Goal: Task Accomplishment & Management: Manage account settings

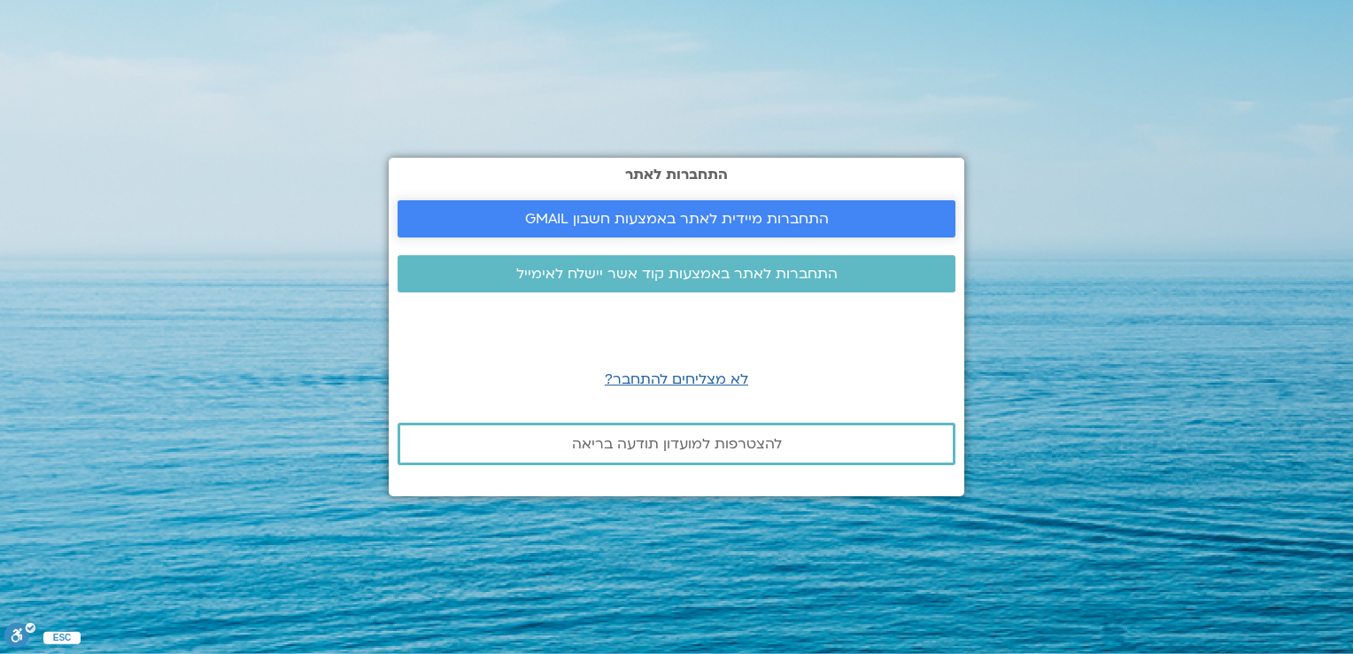
click at [595, 221] on span "התחברות מיידית לאתר באמצעות חשבון GMAIL" at bounding box center [677, 219] width 304 height 16
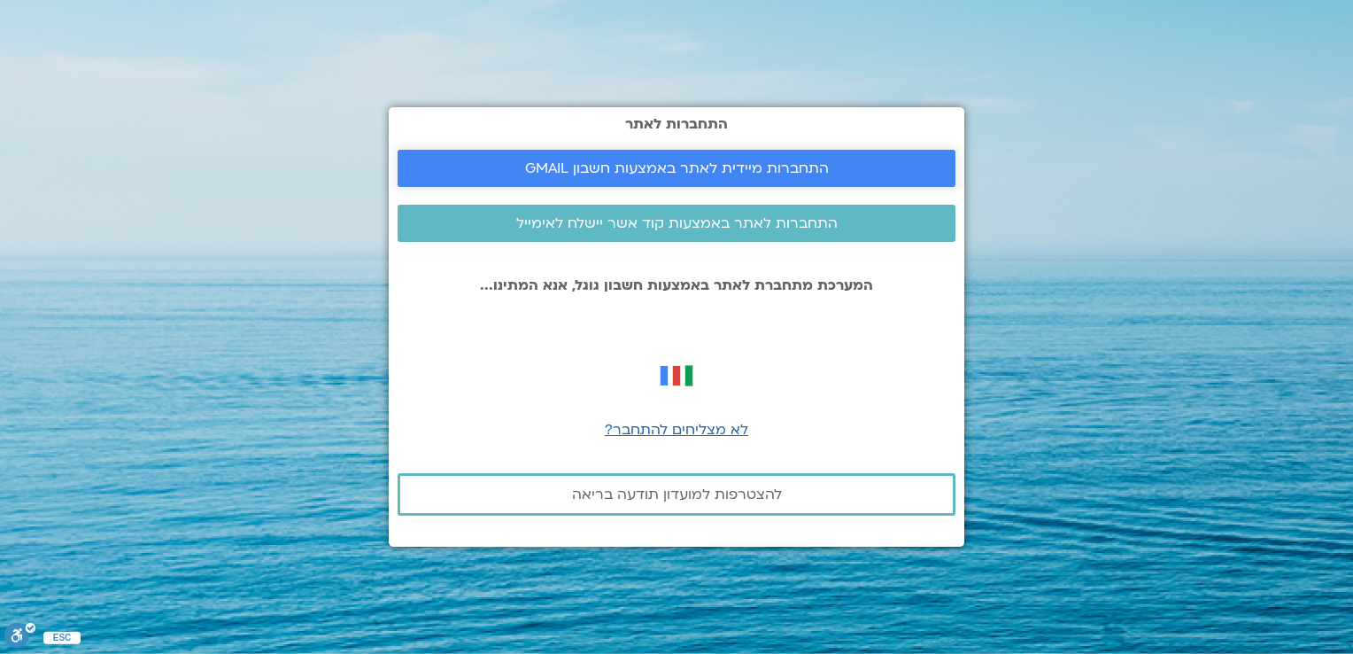
click at [621, 172] on span "התחברות מיידית לאתר באמצעות חשבון GMAIL" at bounding box center [677, 168] width 304 height 16
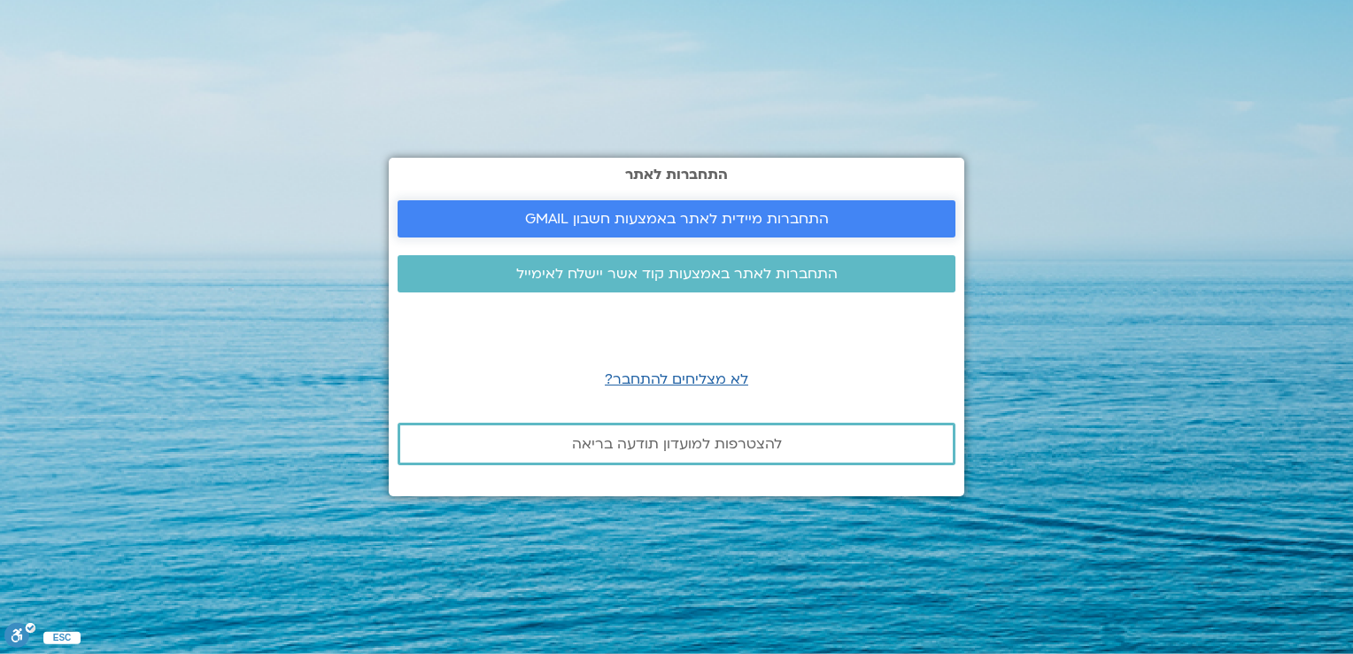
click at [641, 220] on span "התחברות מיידית לאתר באמצעות חשבון GMAIL" at bounding box center [677, 219] width 304 height 16
